Goal: Task Accomplishment & Management: Manage account settings

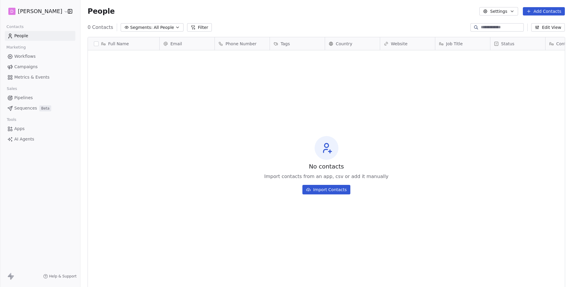
scroll to position [253, 492]
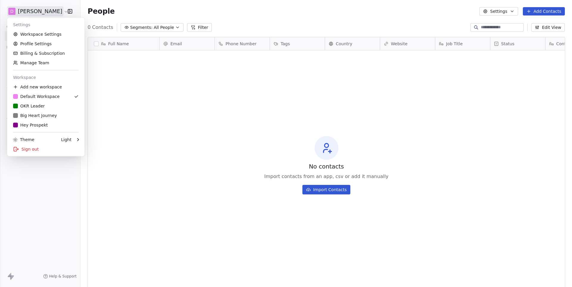
click at [47, 10] on html "D [PERSON_NAME] Contacts People Marketing Workflows Campaigns Metrics & Events …" at bounding box center [286, 143] width 572 height 287
click at [56, 123] on div "Hey Prospekt" at bounding box center [46, 125] width 66 height 6
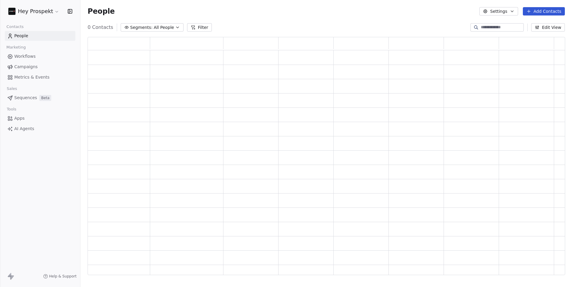
scroll to position [239, 477]
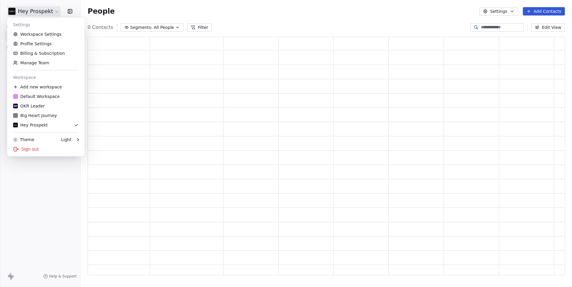
click at [54, 13] on html "Hey Prospekt Contacts People Marketing Workflows Campaigns Metrics & Events Sal…" at bounding box center [286, 143] width 572 height 287
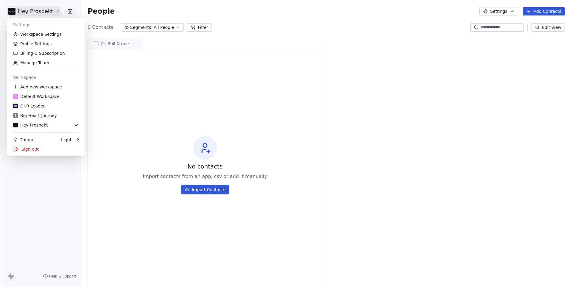
scroll to position [0, 0]
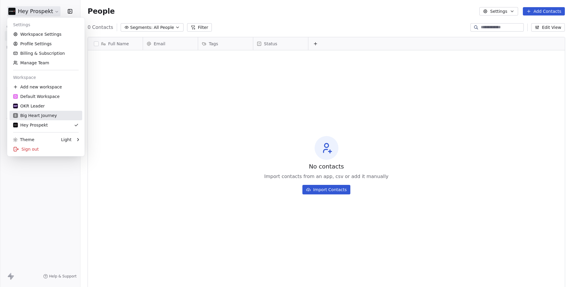
click at [41, 117] on div "B Big Heart Journey" at bounding box center [35, 116] width 44 height 6
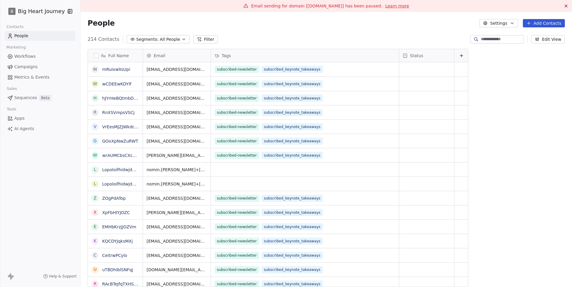
scroll to position [253, 492]
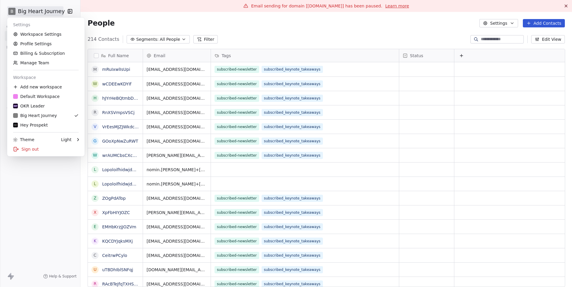
click at [54, 8] on html "B Big Heart Journey Contacts People Marketing Workflows Campaigns Metrics & Eve…" at bounding box center [286, 143] width 572 height 287
click at [42, 103] on link "OKR Leader" at bounding box center [46, 106] width 73 height 10
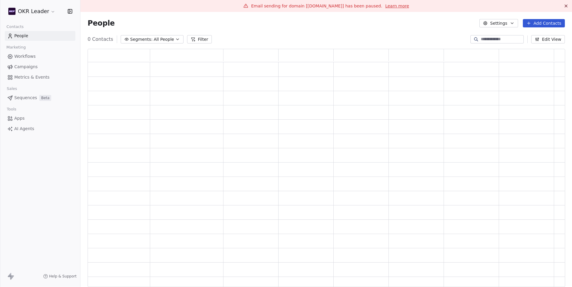
scroll to position [239, 477]
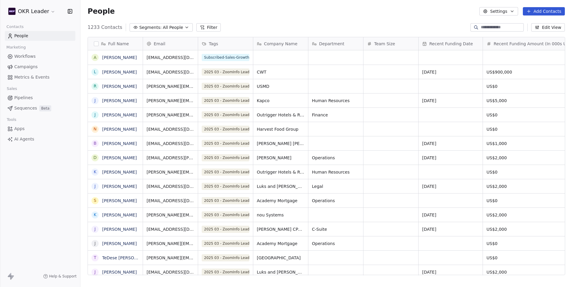
click at [35, 11] on html "OKR Leader Contacts People Marketing Workflows Campaigns Metrics & Events Sales…" at bounding box center [286, 143] width 572 height 287
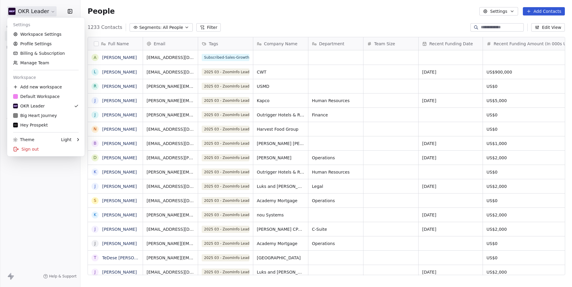
scroll to position [253, 492]
click at [46, 116] on div "B Big Heart Journey" at bounding box center [35, 116] width 44 height 6
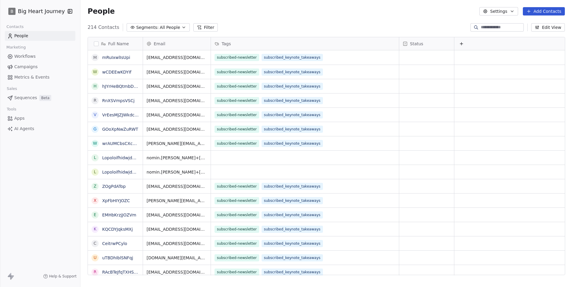
scroll to position [253, 492]
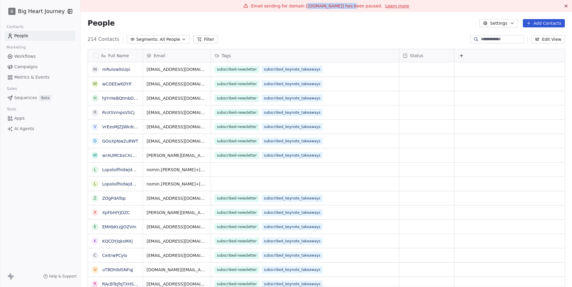
drag, startPoint x: 304, startPoint y: 7, endPoint x: 347, endPoint y: 5, distance: 42.7
click at [347, 5] on span "Email sending for domain [[DOMAIN_NAME]] has been paused." at bounding box center [316, 6] width 131 height 5
copy span "[DOMAIN_NAME]]"
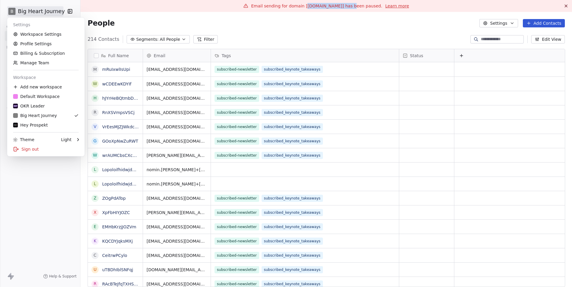
click at [53, 10] on html "B Big Heart Journey Contacts People Marketing Workflows Campaigns Metrics & Eve…" at bounding box center [286, 143] width 572 height 287
click at [39, 148] on div "Sign out" at bounding box center [46, 150] width 73 height 10
